Goal: Information Seeking & Learning: Find specific fact

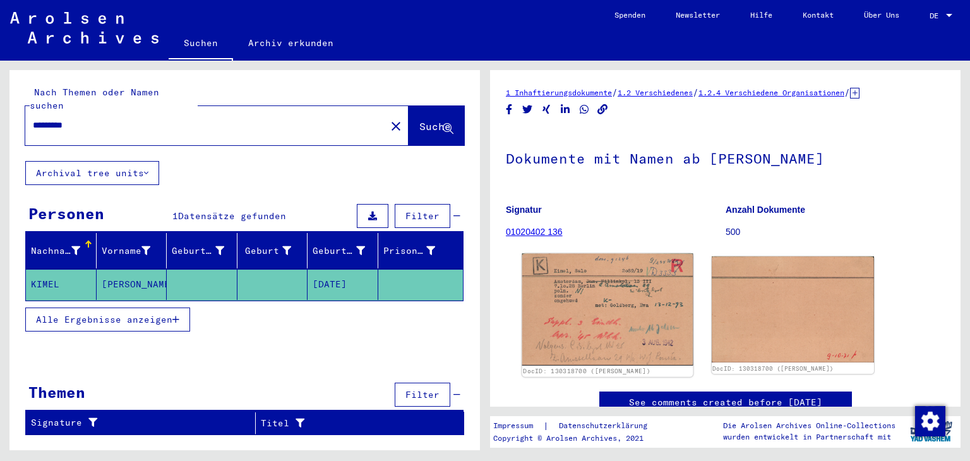
click at [576, 335] on img at bounding box center [607, 310] width 170 height 112
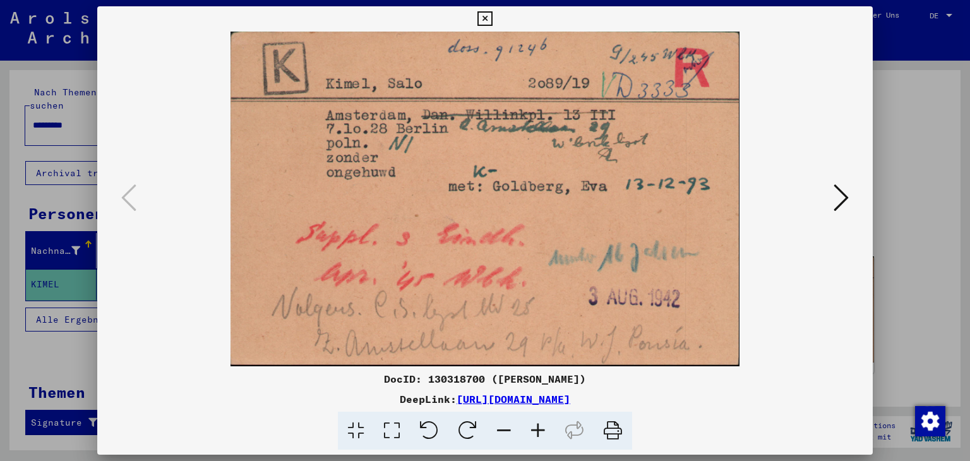
click at [6, 119] on div at bounding box center [485, 230] width 970 height 461
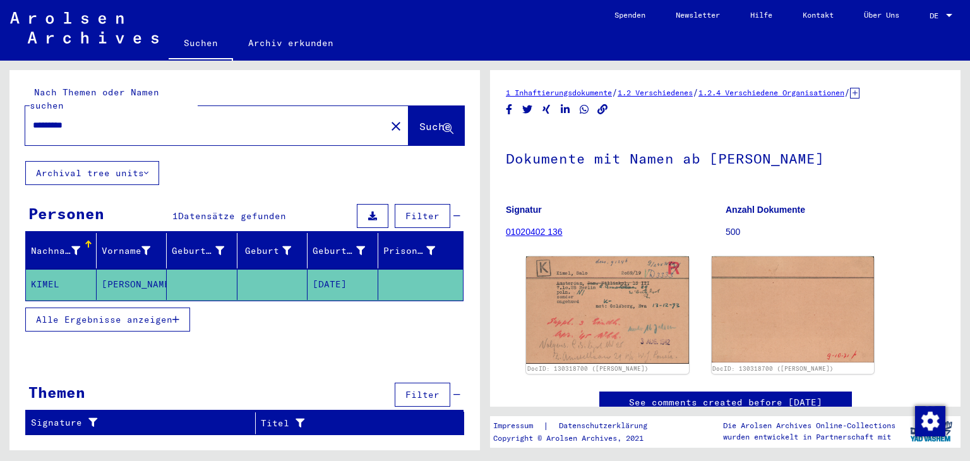
click at [0, 124] on div "Nach Themen oder Namen suchen ********* close Suche Archival tree units Persone…" at bounding box center [242, 256] width 485 height 390
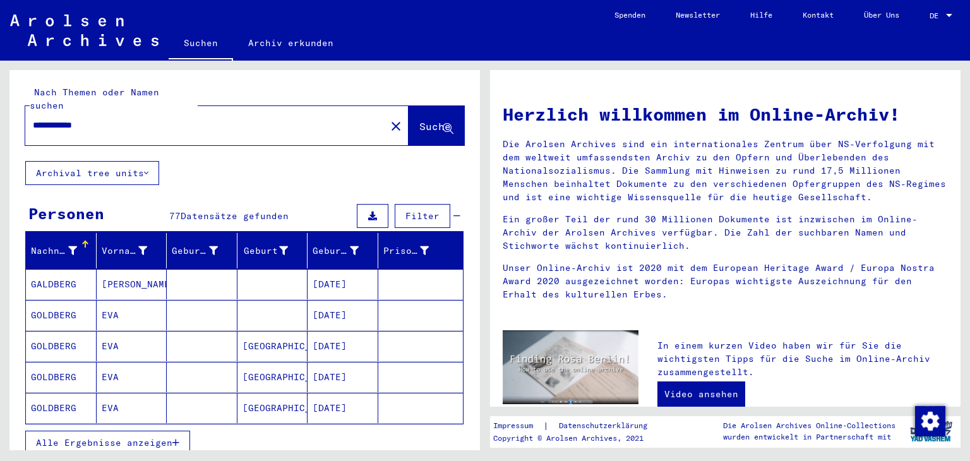
click at [346, 333] on mat-cell "[DATE]" at bounding box center [342, 346] width 71 height 30
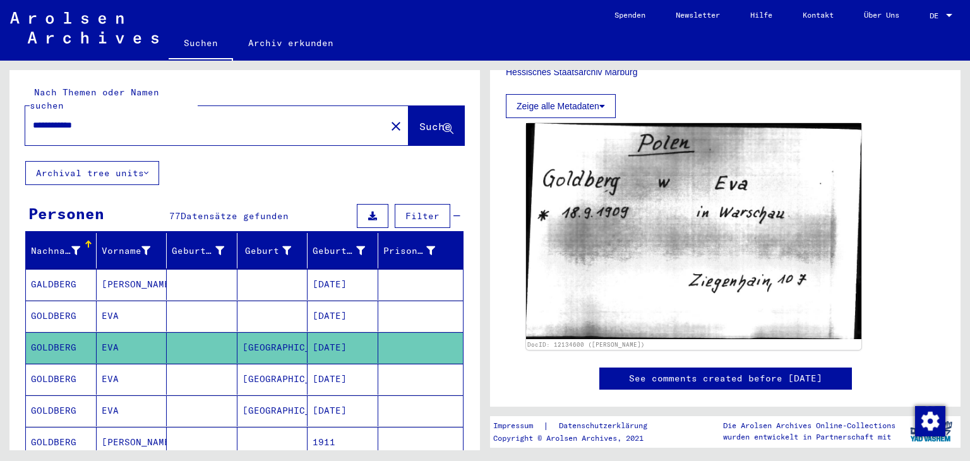
click at [56, 119] on input "**********" at bounding box center [205, 125] width 345 height 13
type input "**********"
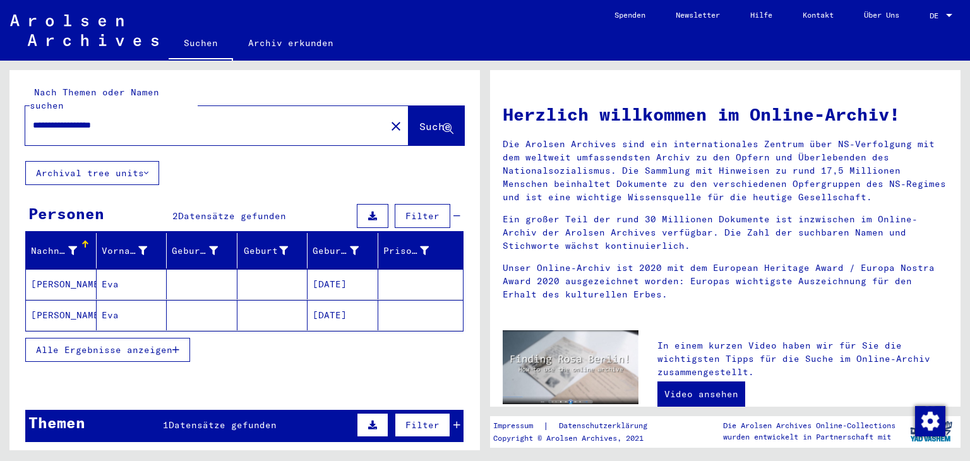
click at [338, 269] on mat-cell "[DATE]" at bounding box center [342, 284] width 71 height 30
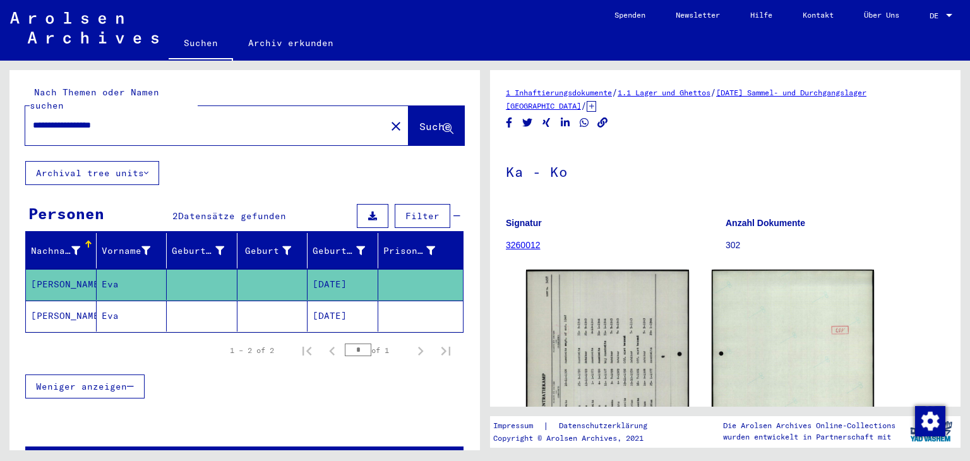
click at [354, 306] on mat-cell "[DATE]" at bounding box center [342, 316] width 71 height 31
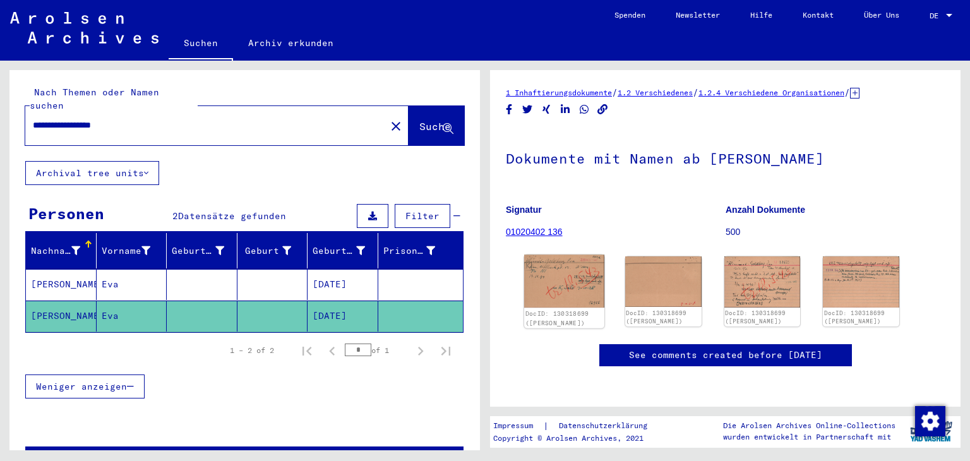
click at [552, 297] on img at bounding box center [564, 280] width 80 height 53
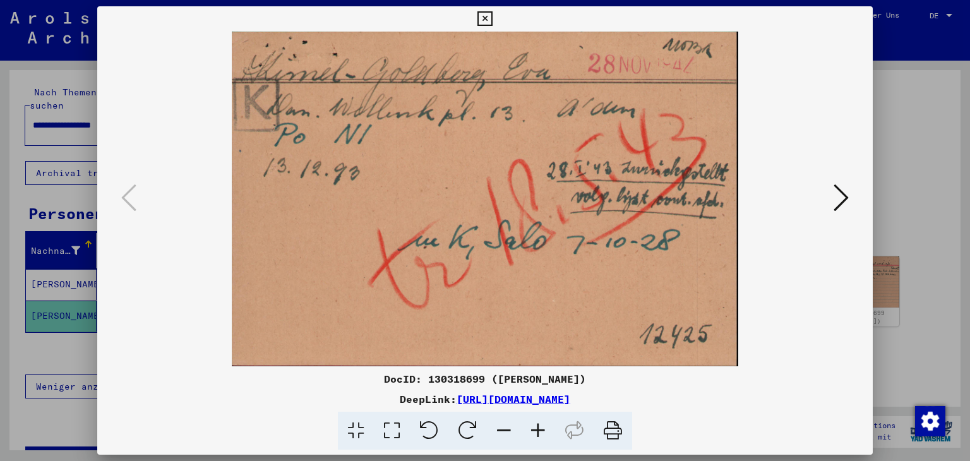
click at [819, 194] on img at bounding box center [485, 199] width 690 height 335
click at [839, 200] on icon at bounding box center [840, 197] width 15 height 30
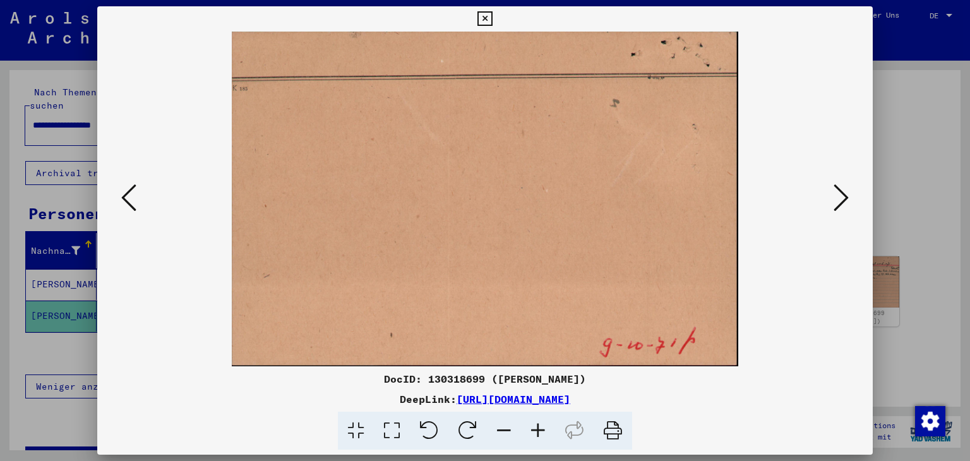
click at [839, 200] on icon at bounding box center [840, 197] width 15 height 30
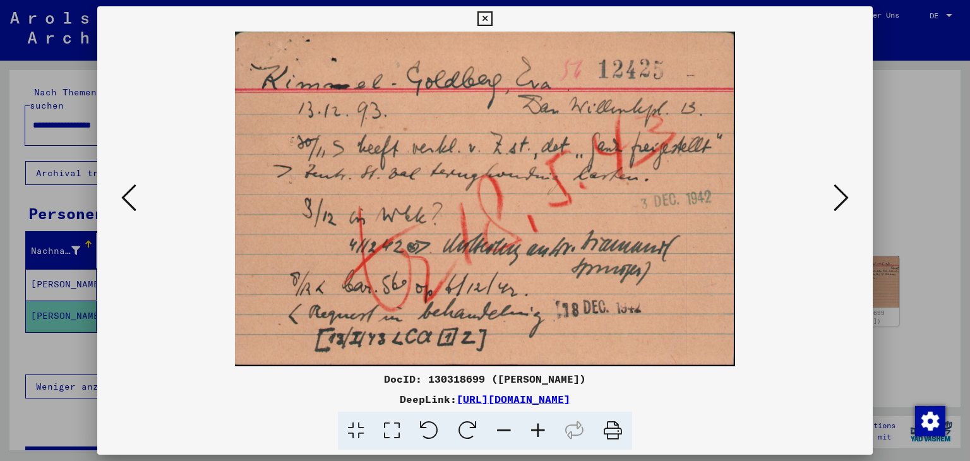
click at [839, 200] on icon at bounding box center [840, 197] width 15 height 30
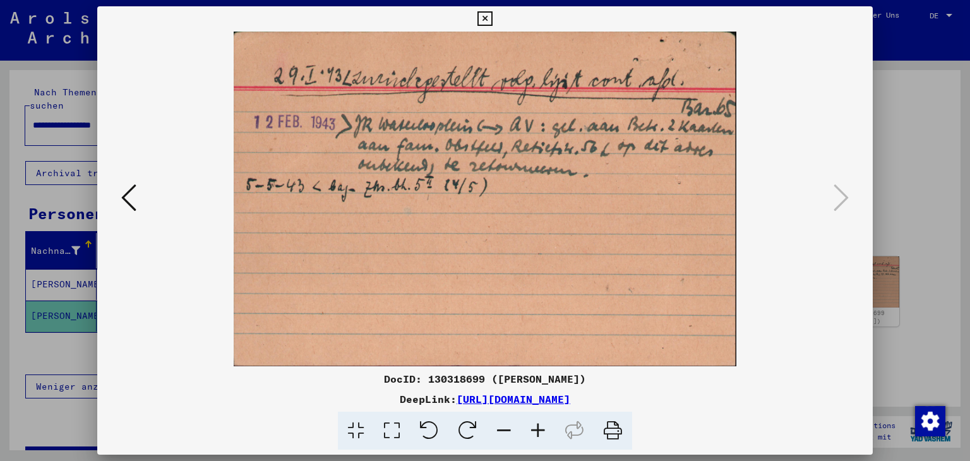
click at [129, 200] on icon at bounding box center [128, 197] width 15 height 30
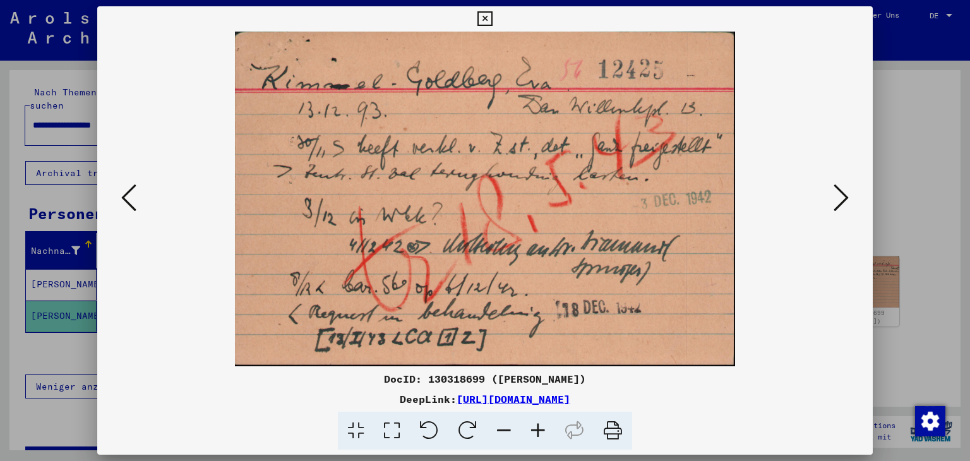
click at [129, 200] on icon at bounding box center [128, 197] width 15 height 30
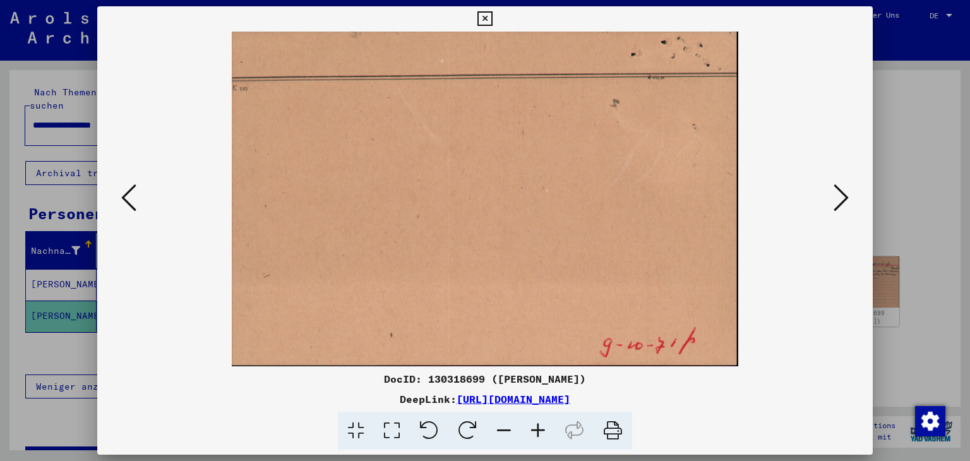
click at [129, 200] on icon at bounding box center [128, 197] width 15 height 30
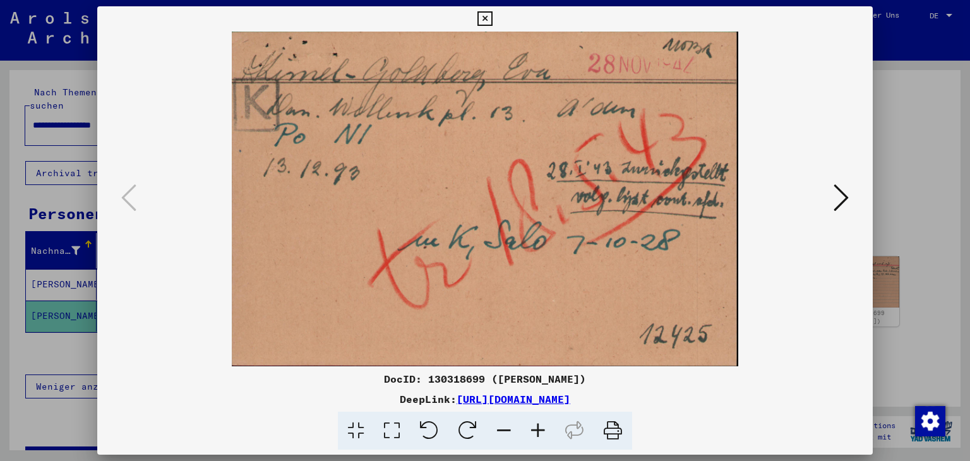
click at [898, 140] on div at bounding box center [485, 230] width 970 height 461
